Goal: Task Accomplishment & Management: Complete application form

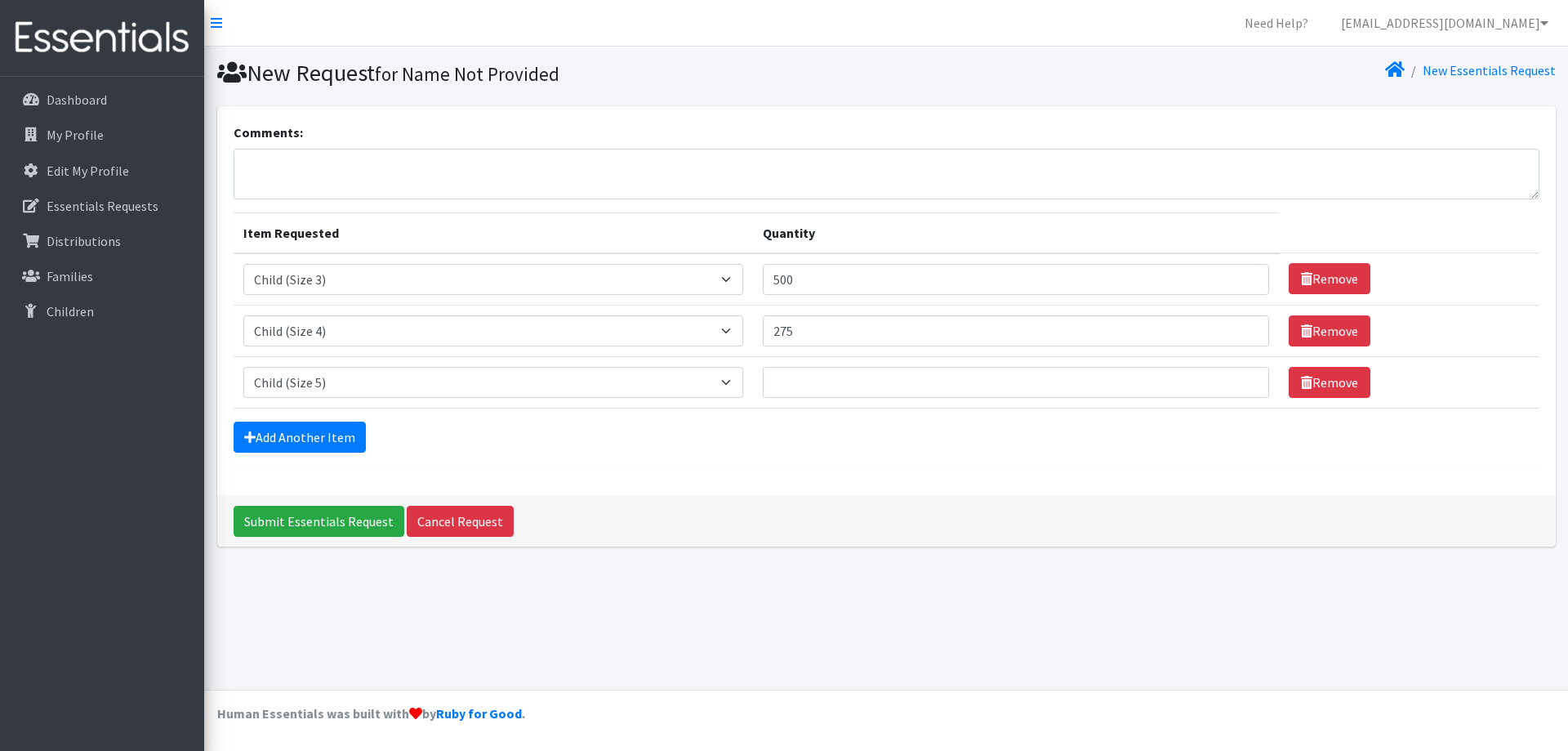
select select "3067"
select select "3070"
select select "3068"
click at [763, 280] on input "500" at bounding box center [1016, 279] width 506 height 31
type input "525"
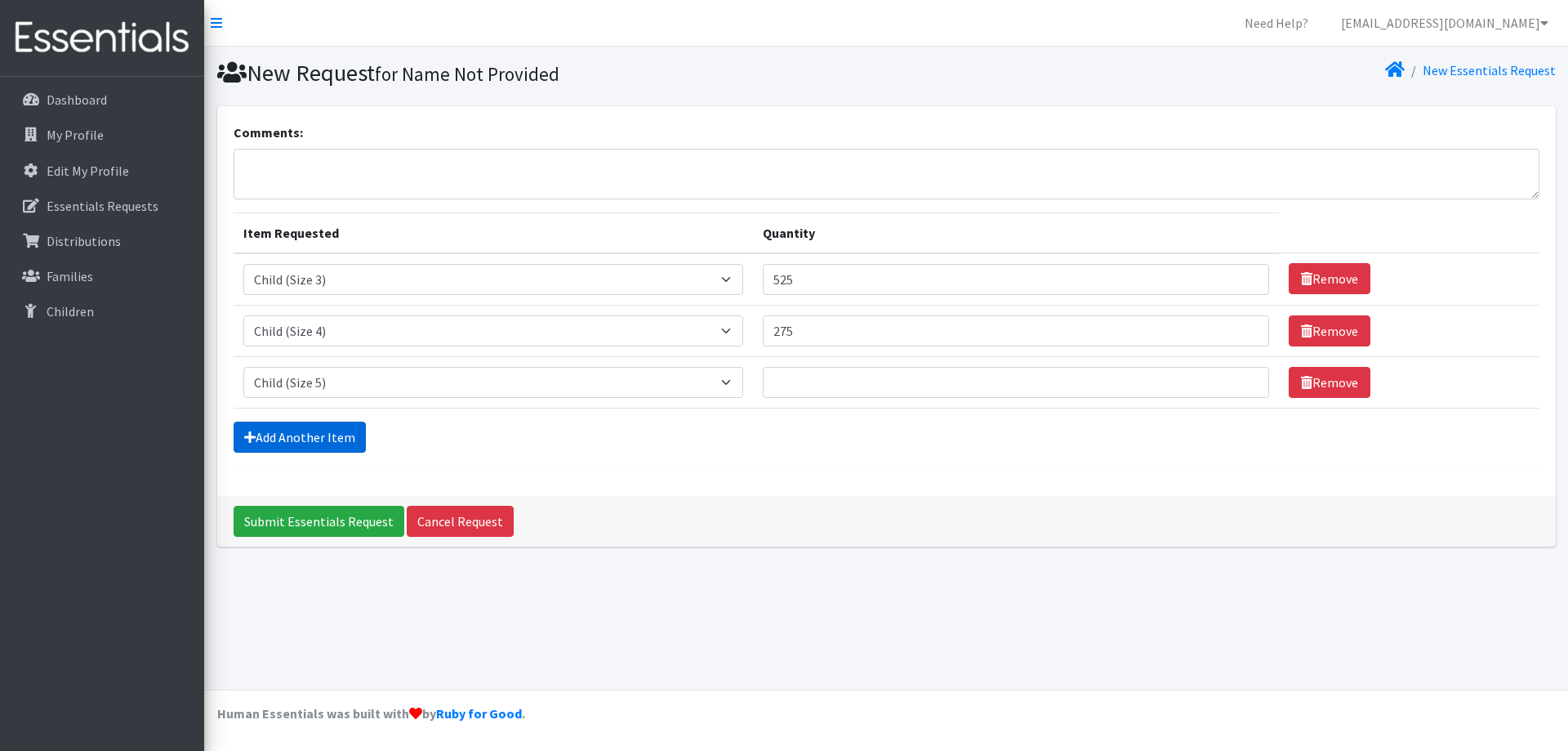
click at [320, 438] on link "Add Another Item" at bounding box center [300, 437] width 132 height 31
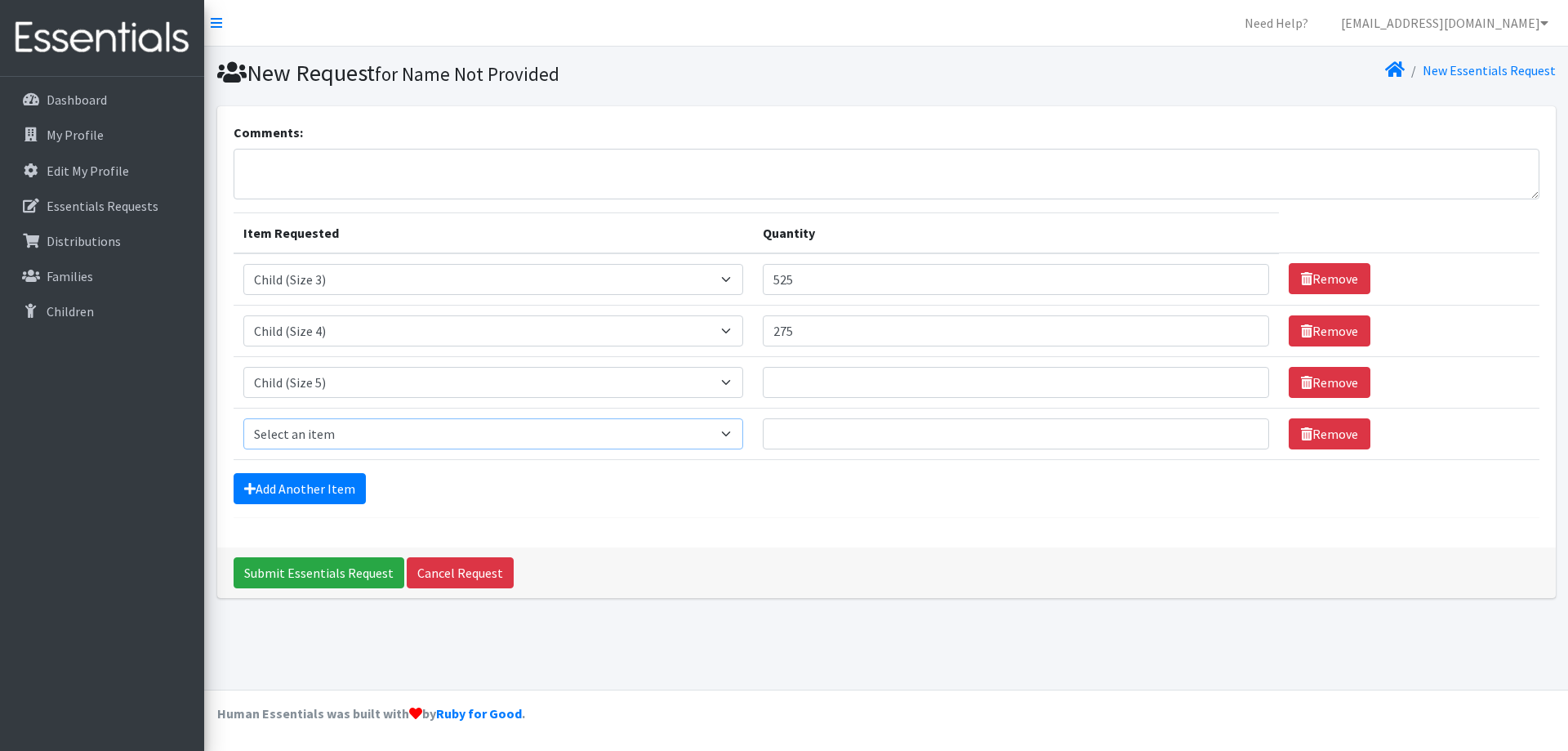
click at [320, 438] on select "Select an item Child (Newborn) Child (Size 1) Child (Size 2) Child (Size 3) Chi…" at bounding box center [493, 433] width 500 height 31
select select "3065"
click at [243, 418] on select "Select an item Child (Newborn) Child (Size 1) Child (Size 2) Child (Size 3) Chi…" at bounding box center [493, 433] width 500 height 31
click at [473, 568] on link "Cancel Request" at bounding box center [460, 572] width 107 height 31
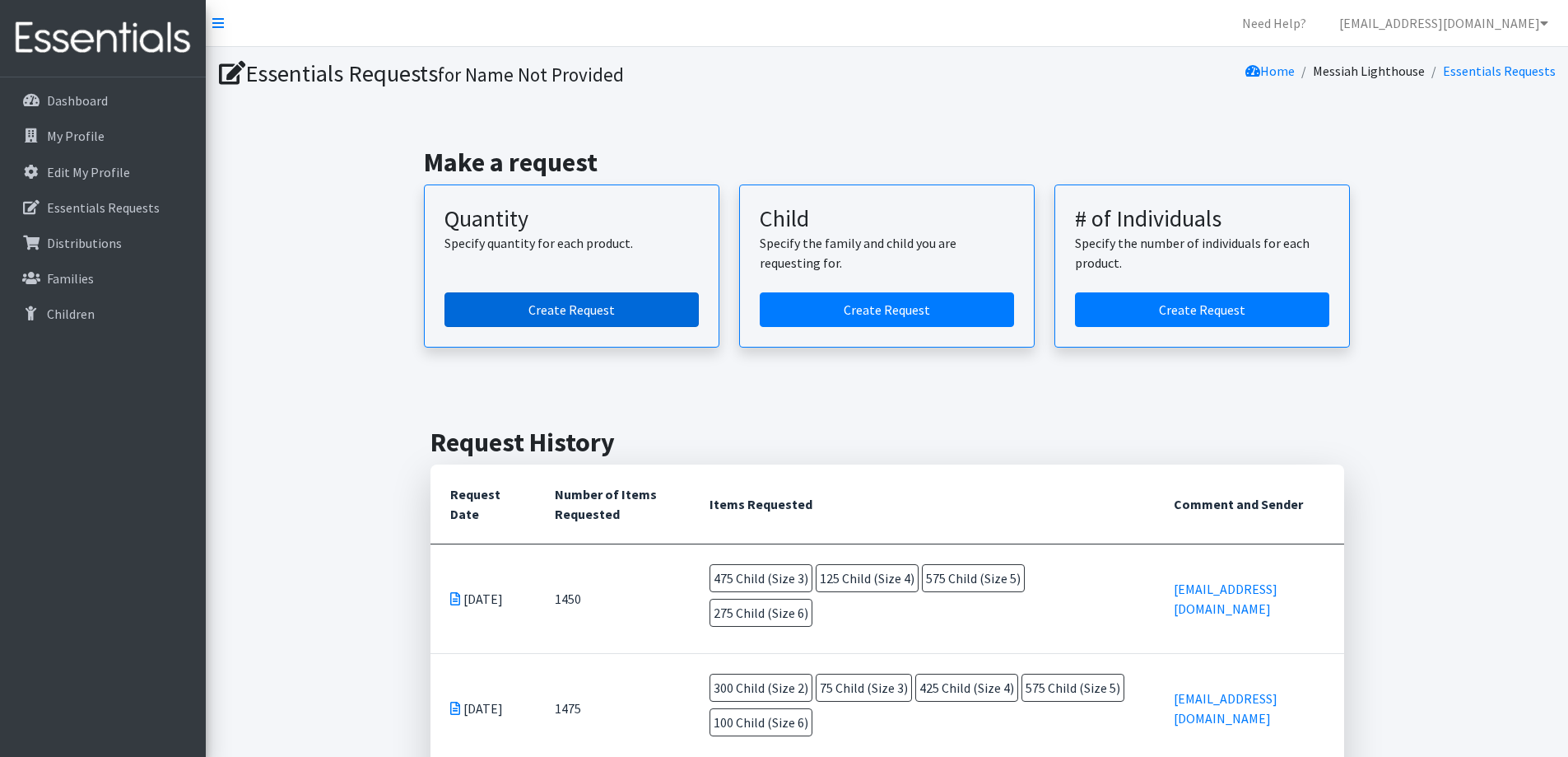
click at [555, 309] on link "Create Request" at bounding box center [572, 309] width 255 height 35
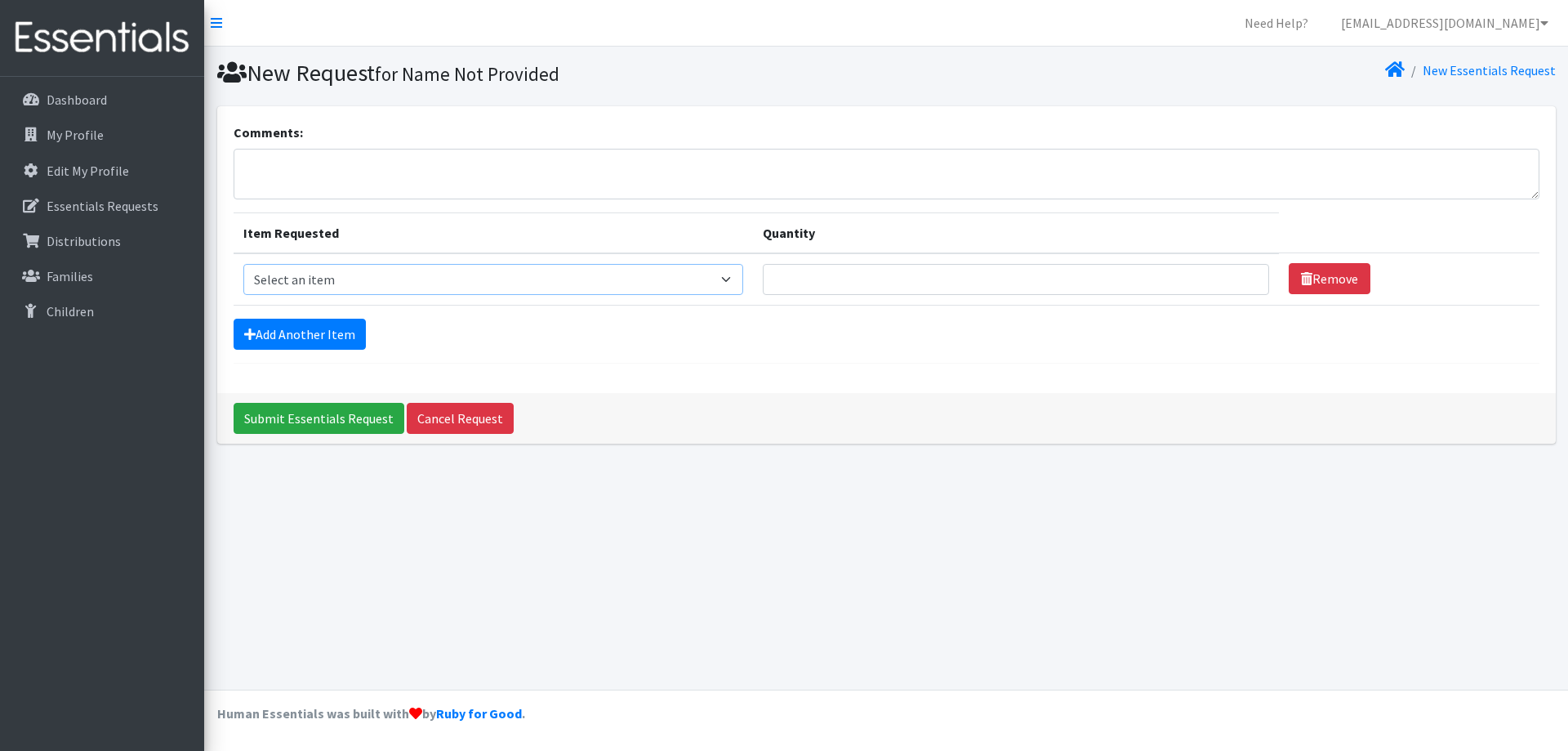
click at [406, 284] on select "Select an item Child (Newborn) Child (Size 1) Child (Size 2) Child (Size 3) Chi…" at bounding box center [493, 279] width 500 height 31
select select "3065"
click at [243, 264] on select "Select an item Child (Newborn) Child (Size 1) Child (Size 2) Child (Size 3) Chi…" at bounding box center [493, 279] width 500 height 31
click at [767, 288] on input "Quantity" at bounding box center [1016, 279] width 506 height 31
type input "50"
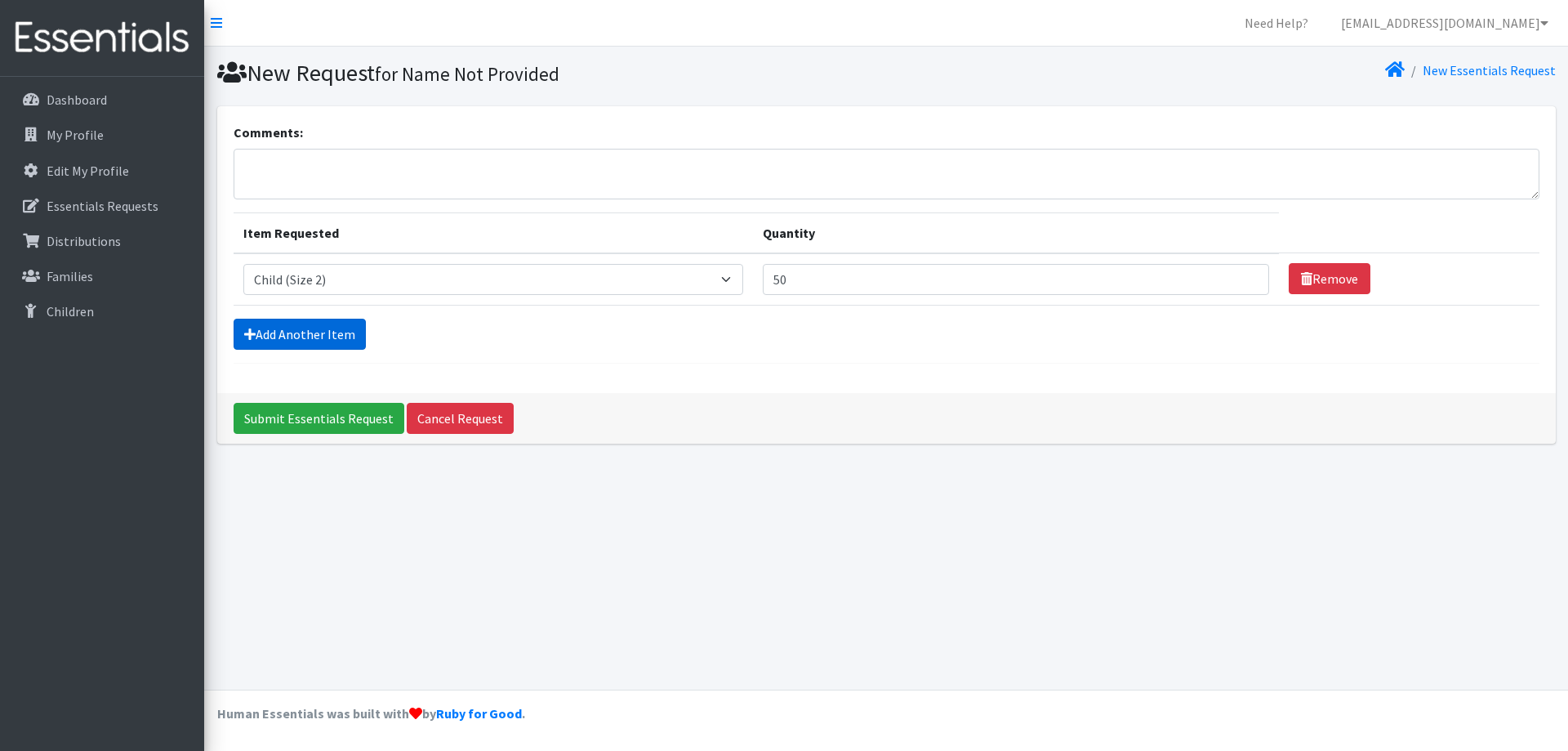
click at [343, 337] on link "Add Another Item" at bounding box center [300, 333] width 132 height 31
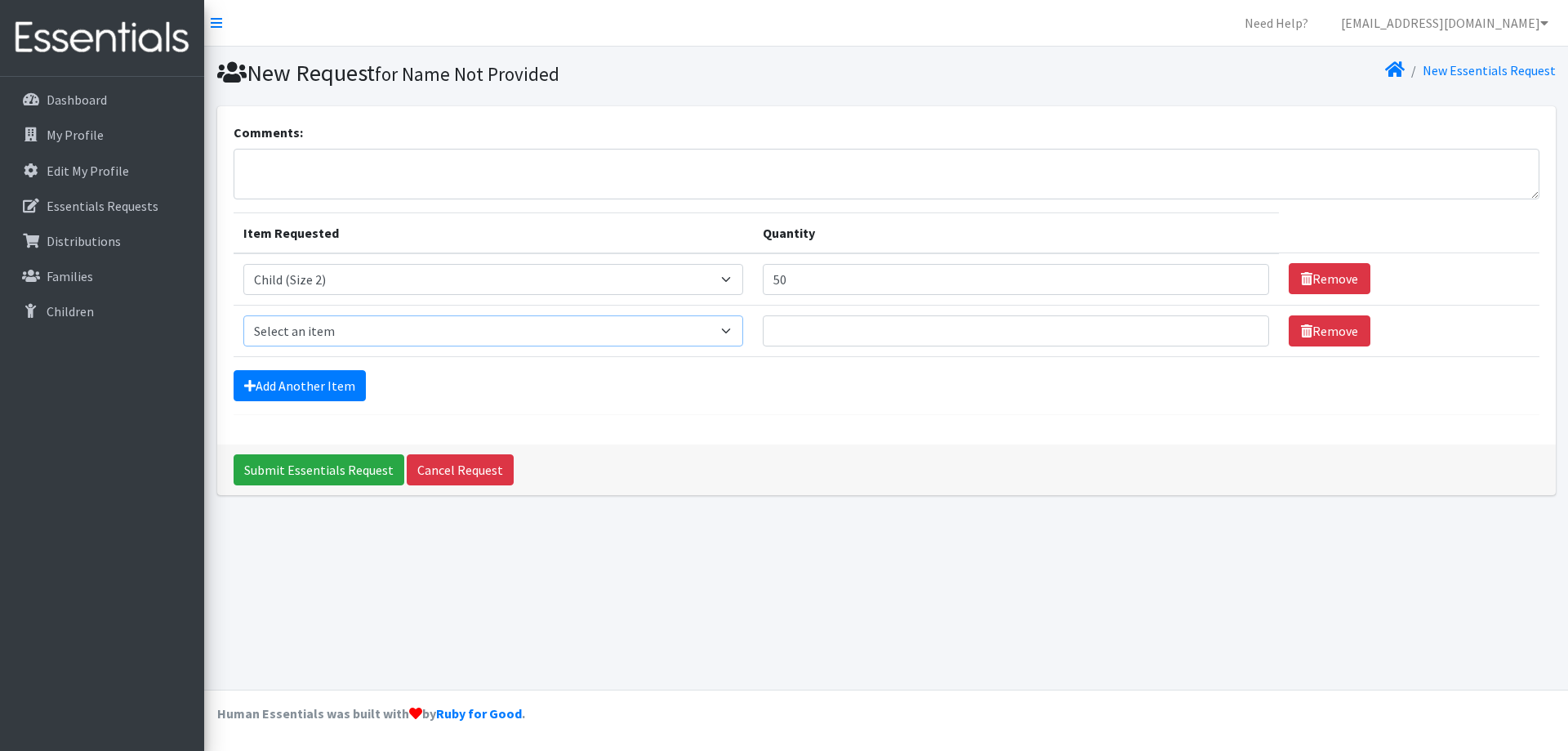
click at [343, 337] on select "Select an item Child (Newborn) Child (Size 1) Child (Size 2) Child (Size 3) Chi…" at bounding box center [493, 330] width 500 height 31
select select "3067"
click at [243, 315] on select "Select an item Child (Newborn) Child (Size 1) Child (Size 2) Child (Size 3) Chi…" at bounding box center [493, 330] width 500 height 31
click at [763, 336] on input "Quantity" at bounding box center [1016, 330] width 506 height 31
type input "525"
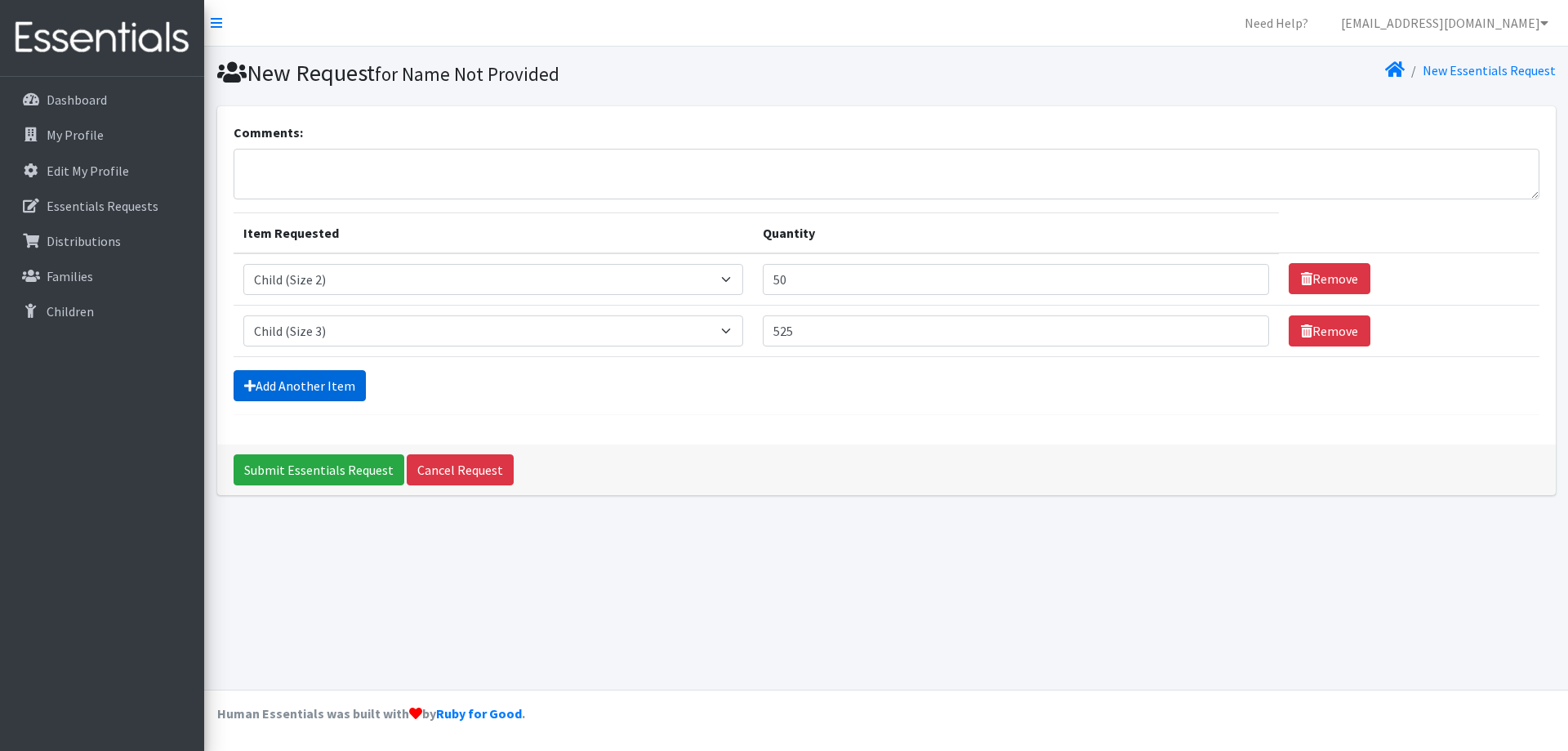
click at [294, 385] on link "Add Another Item" at bounding box center [300, 385] width 132 height 31
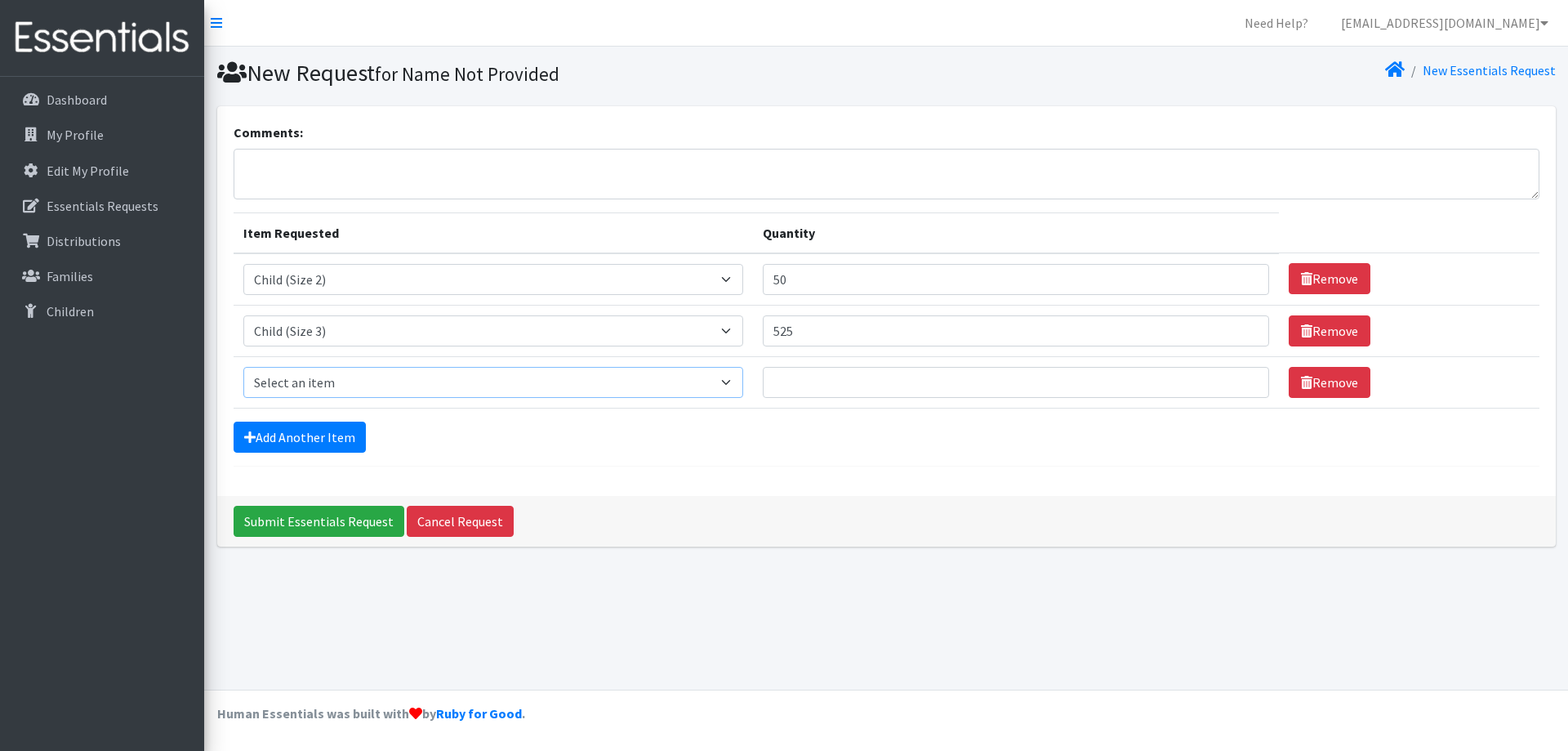
click at [274, 387] on select "Select an item Child (Newborn) Child (Size 1) Child (Size 2) Child (Size 3) Chi…" at bounding box center [493, 382] width 500 height 31
select select "3070"
click at [243, 367] on select "Select an item Child (Newborn) Child (Size 1) Child (Size 2) Child (Size 3) Chi…" at bounding box center [493, 382] width 500 height 31
click at [763, 391] on input "Quantity" at bounding box center [1016, 382] width 506 height 31
type input "250"
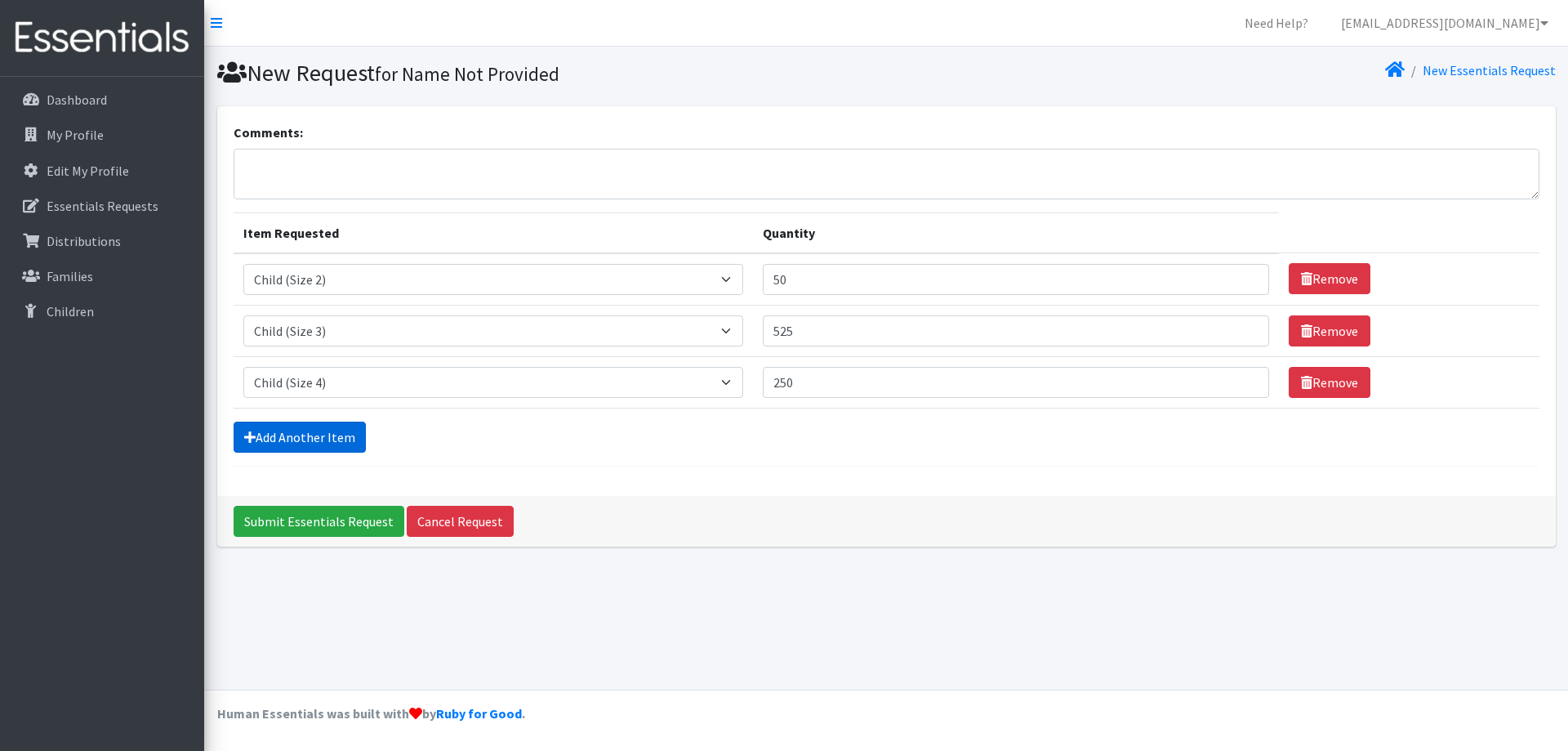
click at [275, 438] on link "Add Another Item" at bounding box center [300, 437] width 132 height 31
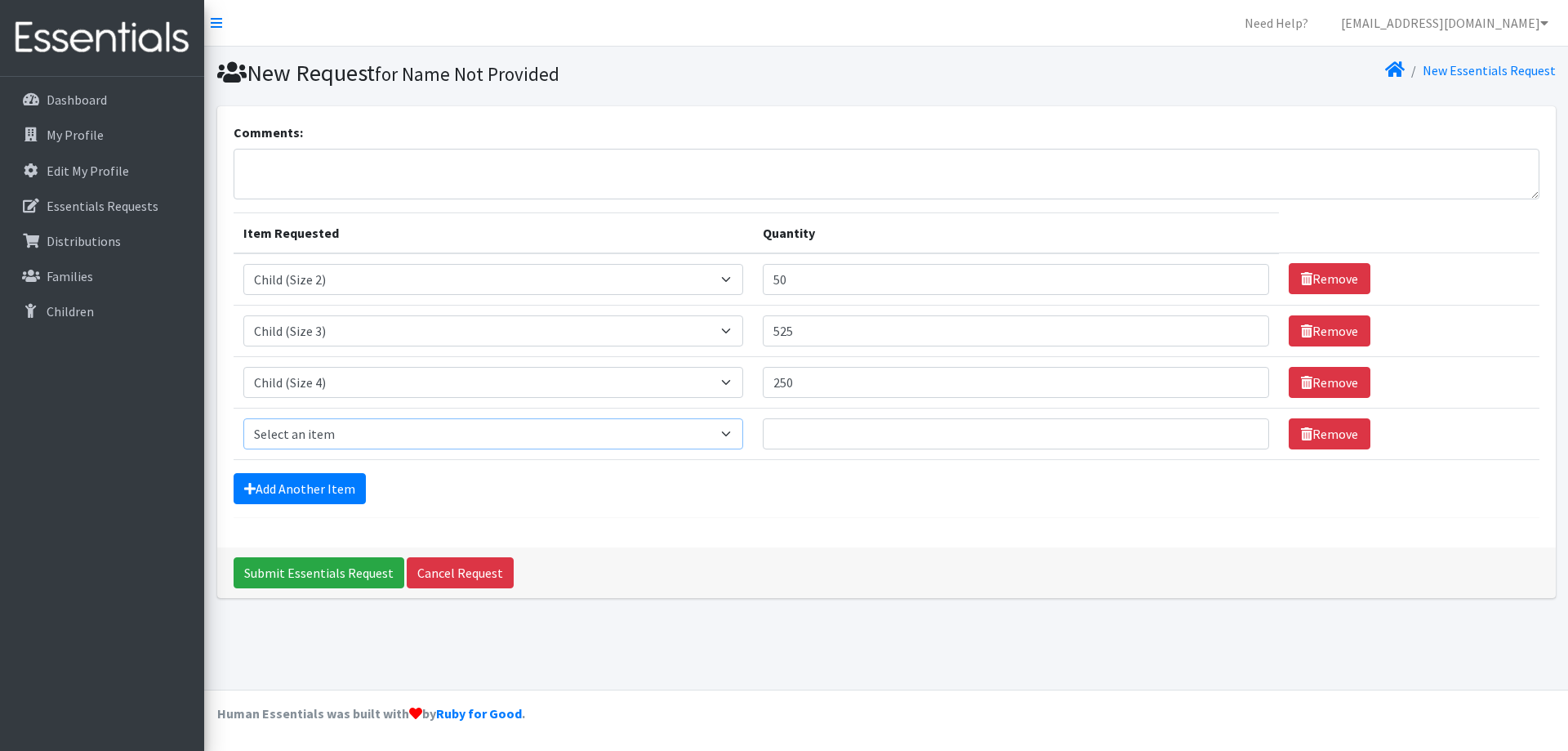
click at [284, 443] on select "Select an item Child (Newborn) Child (Size 1) Child (Size 2) Child (Size 3) Chi…" at bounding box center [493, 433] width 500 height 31
select select "3068"
click at [243, 418] on select "Select an item Child (Newborn) Child (Size 1) Child (Size 2) Child (Size 3) Chi…" at bounding box center [493, 433] width 500 height 31
click at [786, 437] on input "Quantity" at bounding box center [1016, 433] width 506 height 31
type input "575"
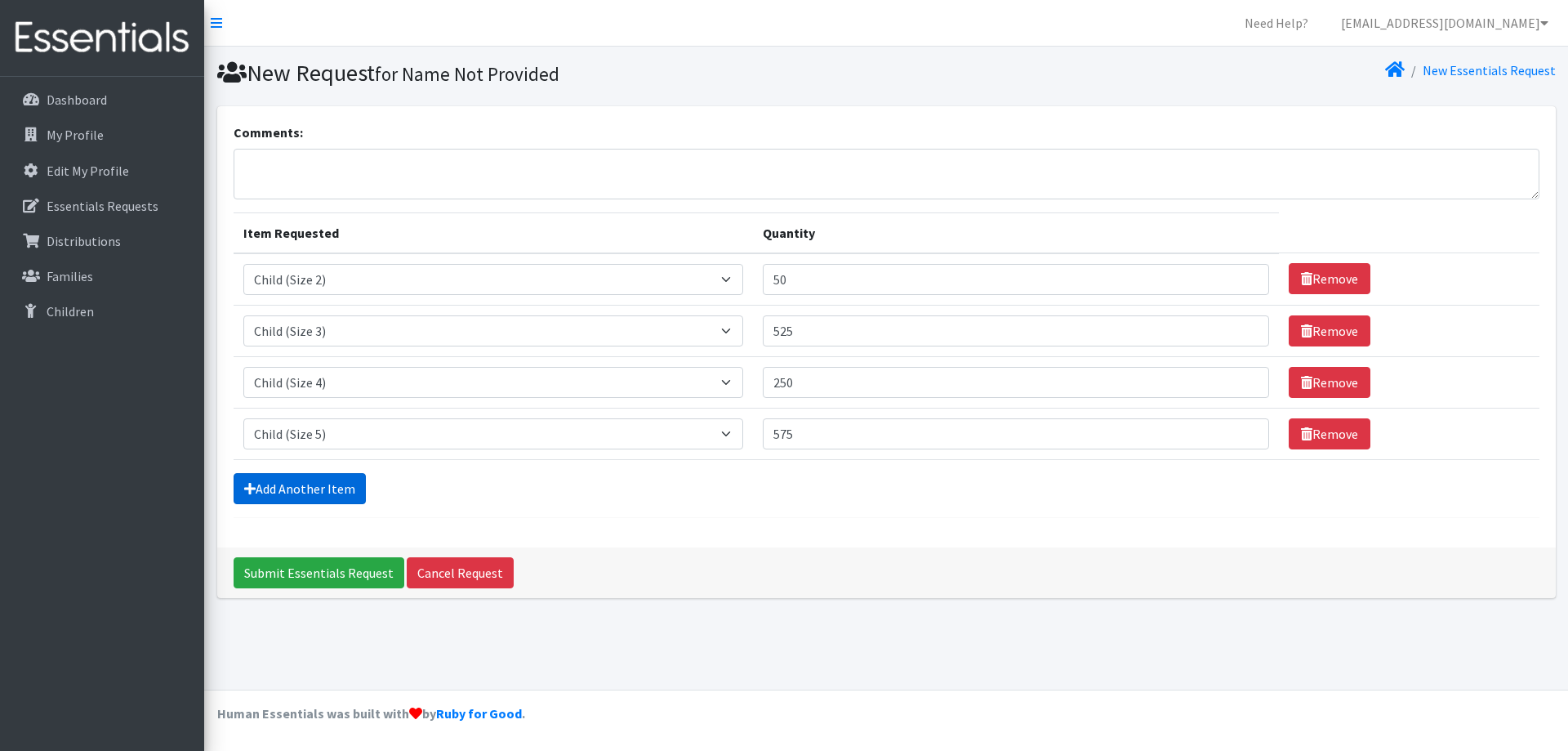
click at [341, 487] on link "Add Another Item" at bounding box center [300, 488] width 132 height 31
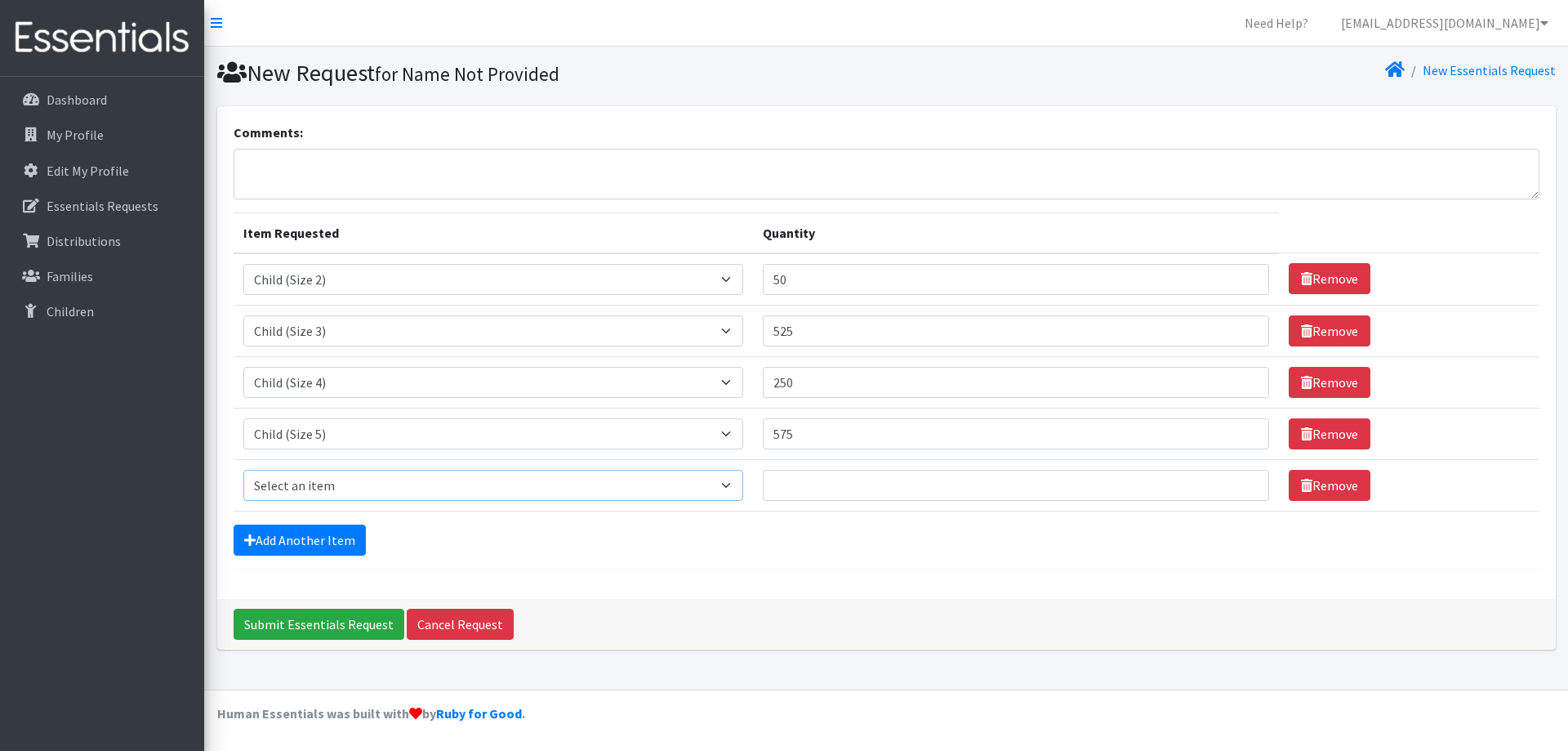
click at [350, 493] on select "Select an item Child (Newborn) Child (Size 1) Child (Size 2) Child (Size 3) Chi…" at bounding box center [493, 484] width 500 height 31
select select "14435"
click at [243, 469] on select "Select an item Child (Newborn) Child (Size 1) Child (Size 2) Child (Size 3) Chi…" at bounding box center [493, 484] width 500 height 31
click at [799, 483] on input "Quantity" at bounding box center [1016, 484] width 506 height 31
type input "450"
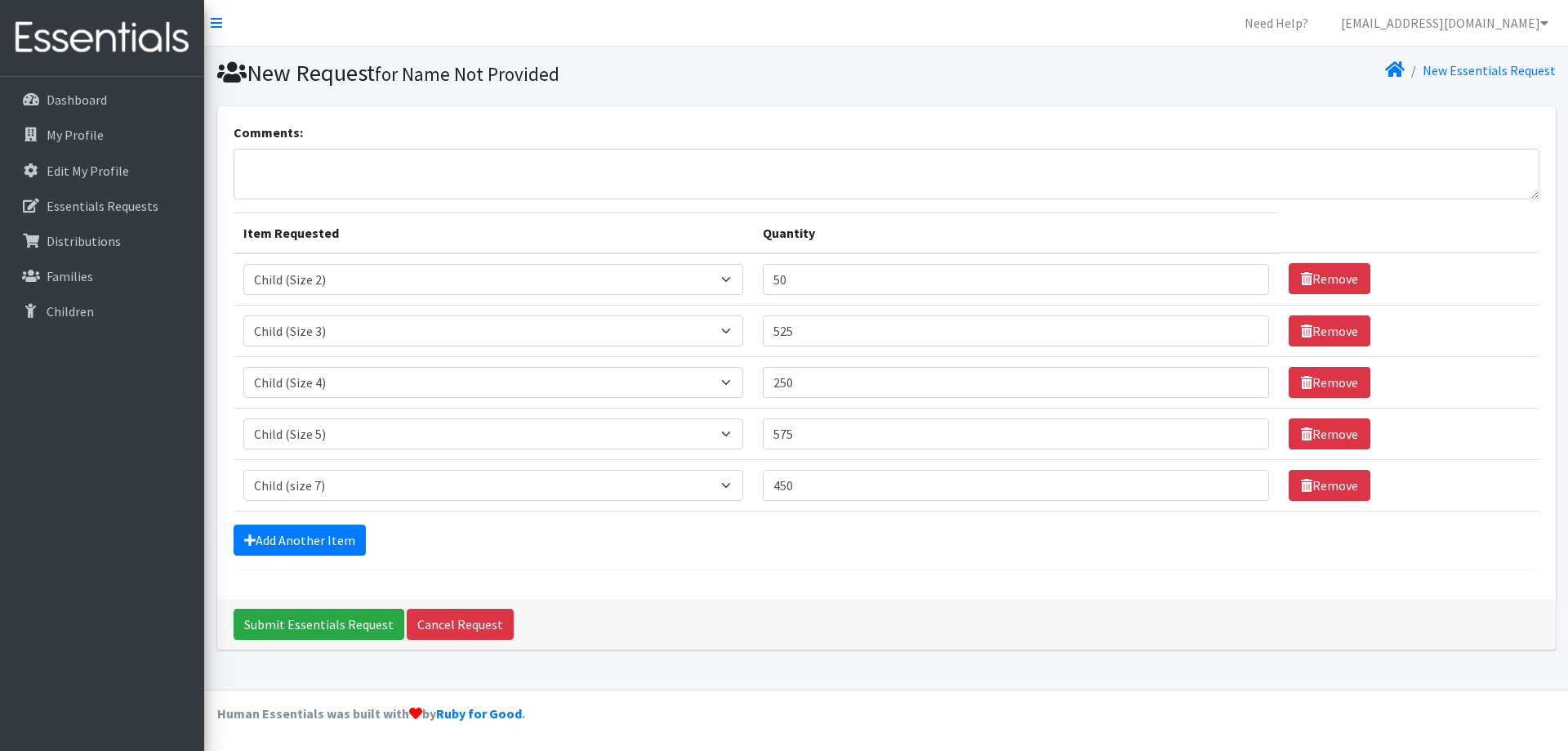
click at [547, 581] on div "Comments: Item Requested Quantity Item Requested Select an item Child (Newborn)…" at bounding box center [886, 352] width 1339 height 493
click at [285, 621] on input "Submit Essentials Request" at bounding box center [319, 623] width 171 height 31
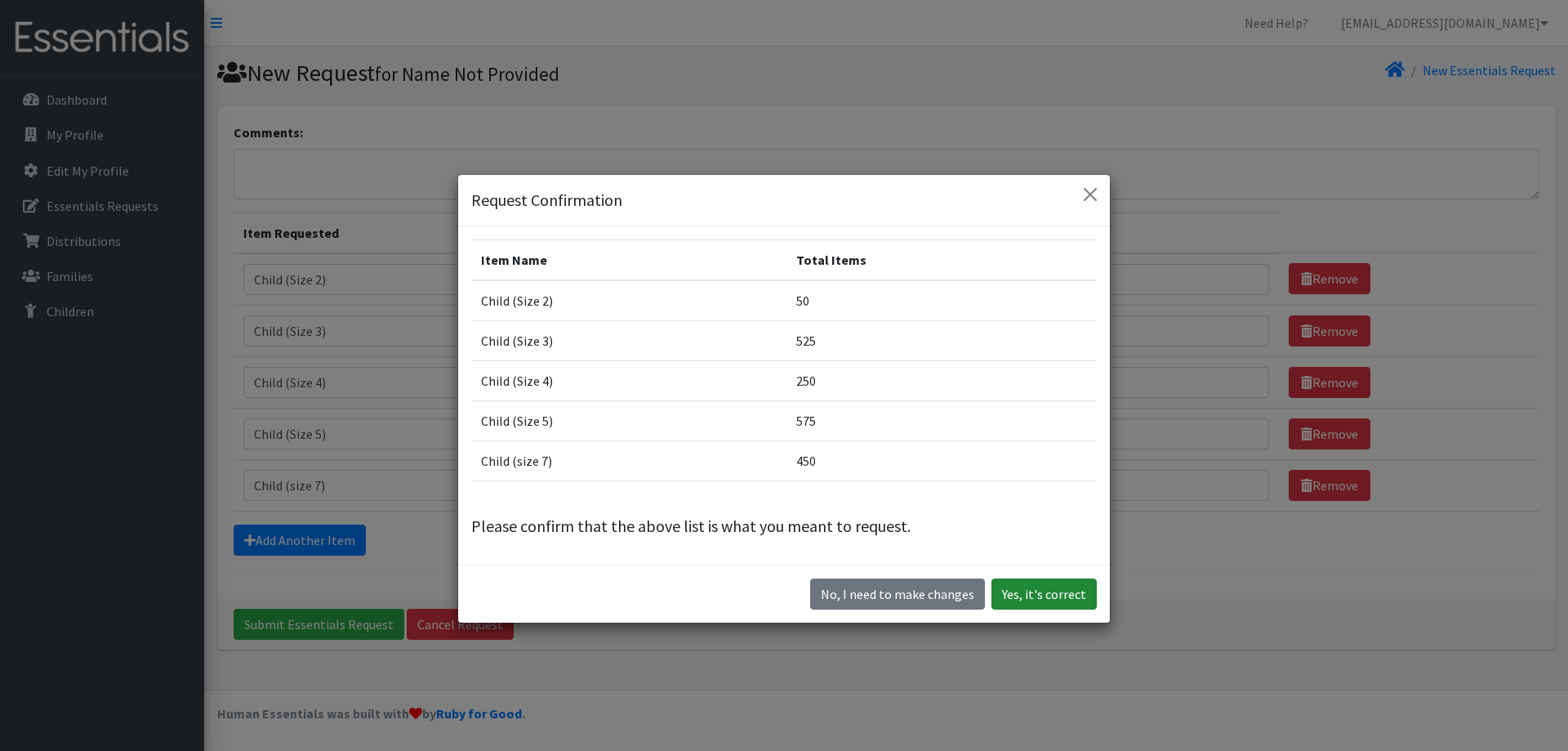
click at [1066, 596] on button "Yes, it's correct" at bounding box center [1044, 593] width 105 height 31
